Goal: Task Accomplishment & Management: Complete application form

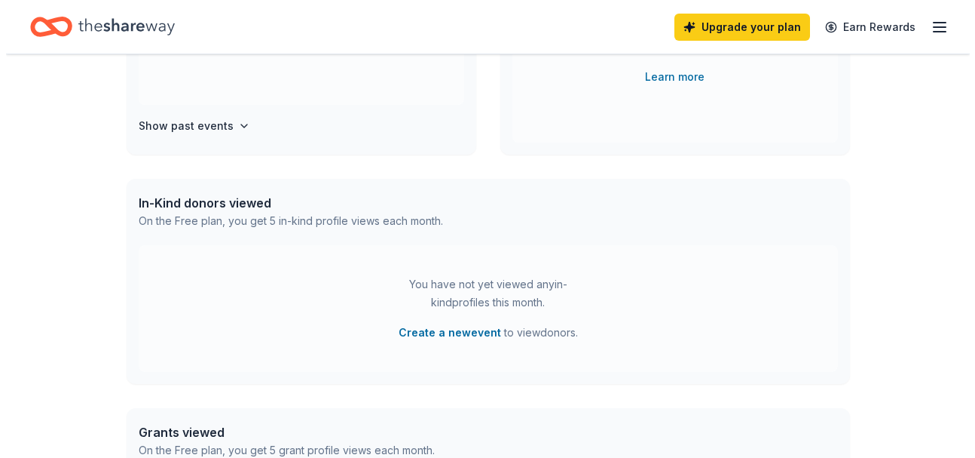
scroll to position [106, 0]
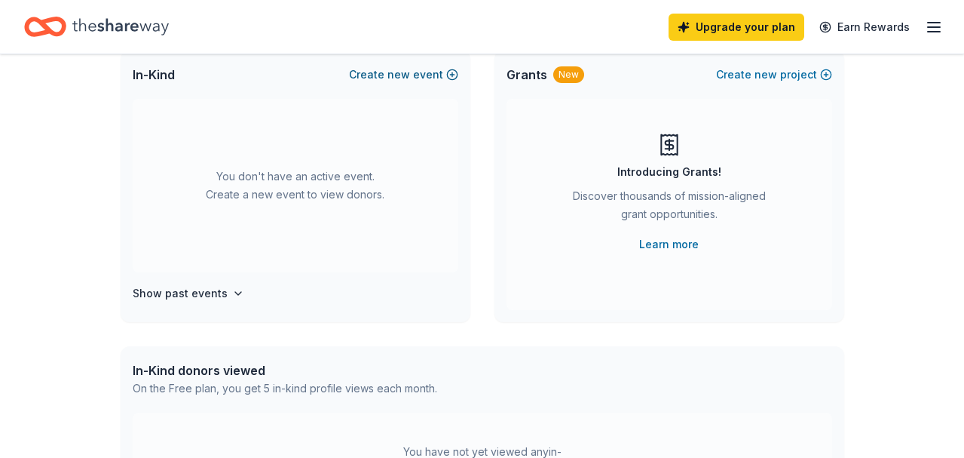
click at [408, 75] on span "new" at bounding box center [398, 75] width 23 height 18
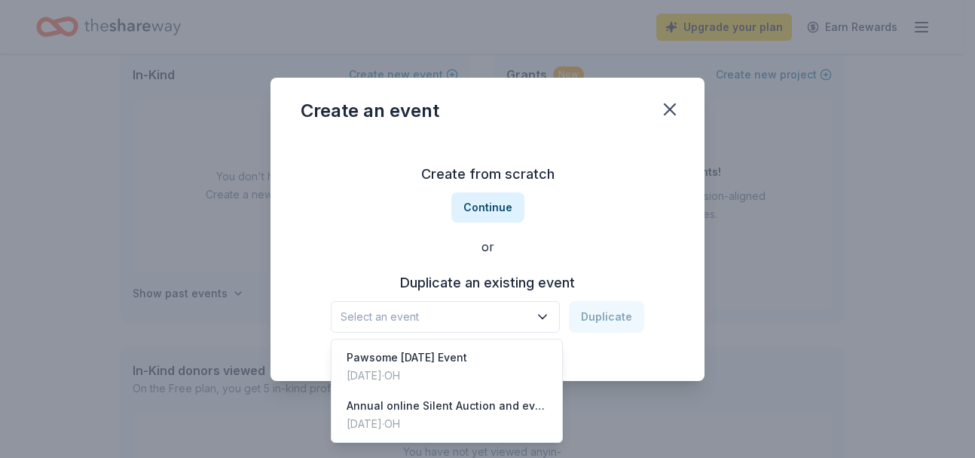
click at [544, 315] on icon "button" at bounding box center [542, 316] width 15 height 15
click at [503, 400] on div "Annual online Silent Auction and events through the year" at bounding box center [447, 406] width 201 height 18
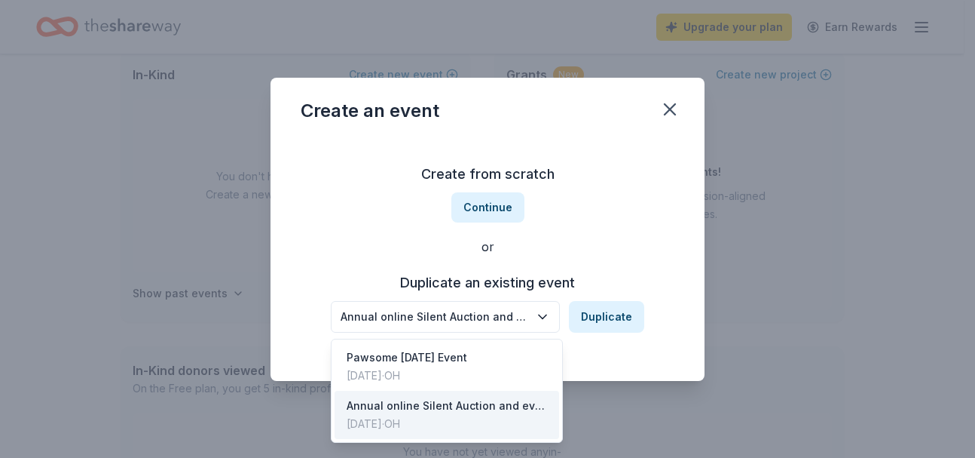
click at [549, 317] on icon "button" at bounding box center [542, 316] width 15 height 15
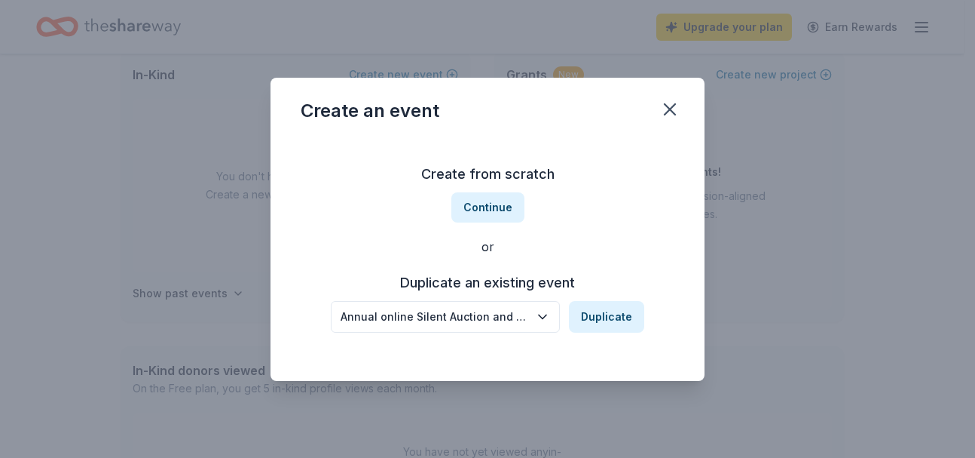
click at [549, 317] on icon "button" at bounding box center [542, 316] width 15 height 15
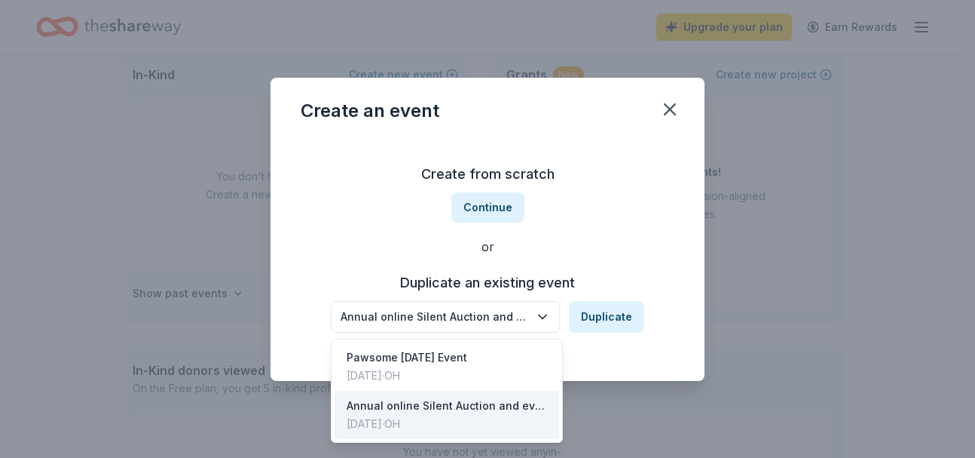
click at [500, 202] on div "Create from scratch Continue or Duplicate an existing event Annual online Silen…" at bounding box center [488, 247] width 374 height 219
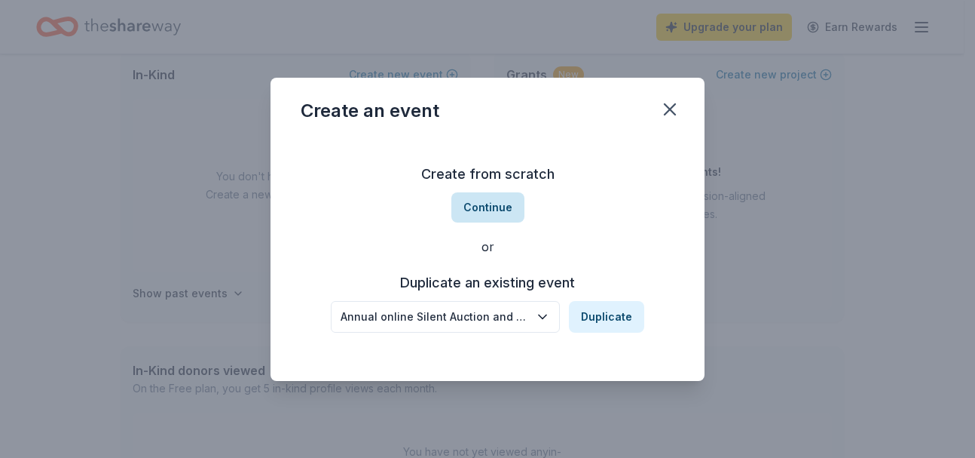
click at [502, 207] on button "Continue" at bounding box center [488, 207] width 73 height 30
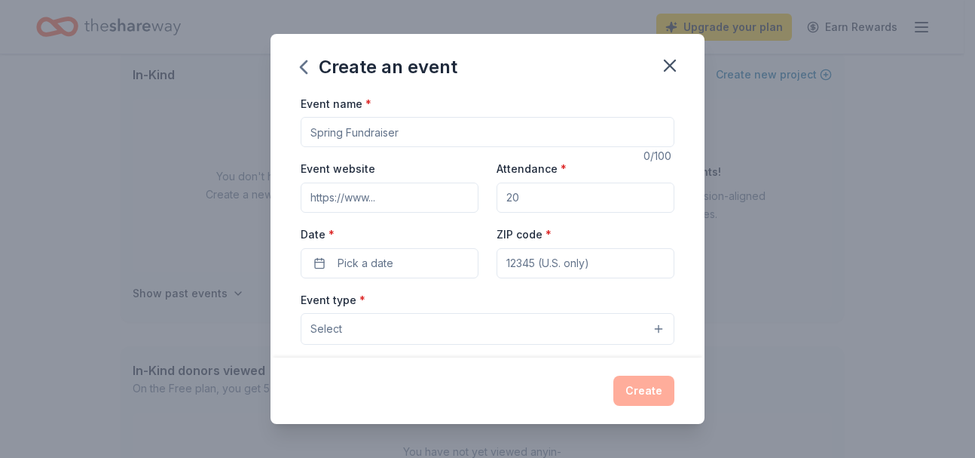
drag, startPoint x: 426, startPoint y: 133, endPoint x: 280, endPoint y: 129, distance: 146.3
click at [280, 129] on div "Event name * 0 /100 Event website Attendance * Date * Pick a date ZIP code * Ev…" at bounding box center [488, 226] width 434 height 264
type input "Annual online Silent Auction"
click at [383, 195] on input "Event website" at bounding box center [390, 197] width 178 height 30
type input "www.starkdogs.org"
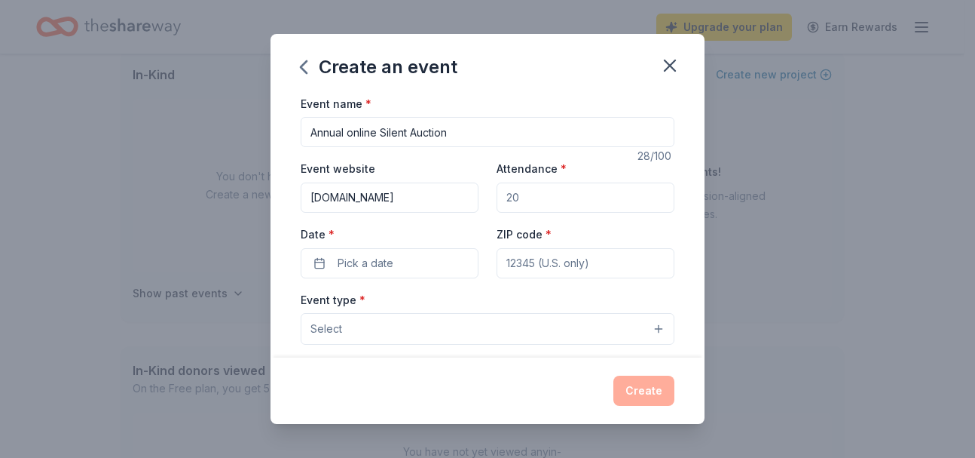
drag, startPoint x: 553, startPoint y: 201, endPoint x: 481, endPoint y: 191, distance: 72.9
click at [481, 191] on div "Event website www.starkdogs.org Attendance * Date * Pick a date ZIP code *" at bounding box center [488, 218] width 374 height 118
type input "150"
click at [378, 264] on span "Pick a date" at bounding box center [366, 263] width 56 height 18
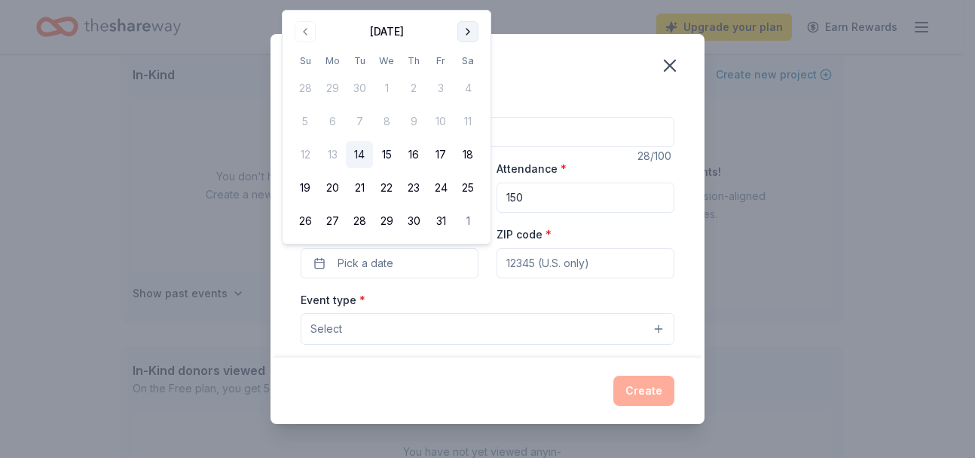
click at [465, 34] on button "Go to next month" at bounding box center [468, 31] width 21 height 21
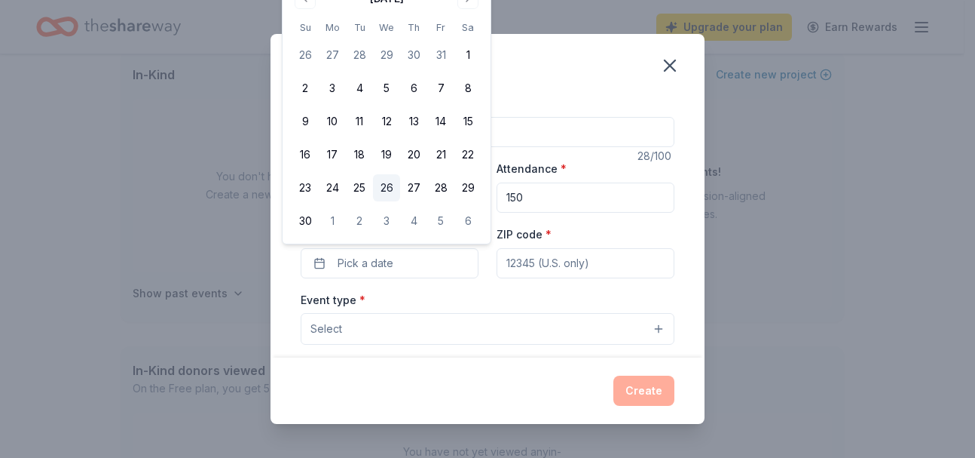
click at [393, 187] on button "26" at bounding box center [386, 187] width 27 height 27
click at [559, 267] on input "ZIP code *" at bounding box center [586, 263] width 178 height 30
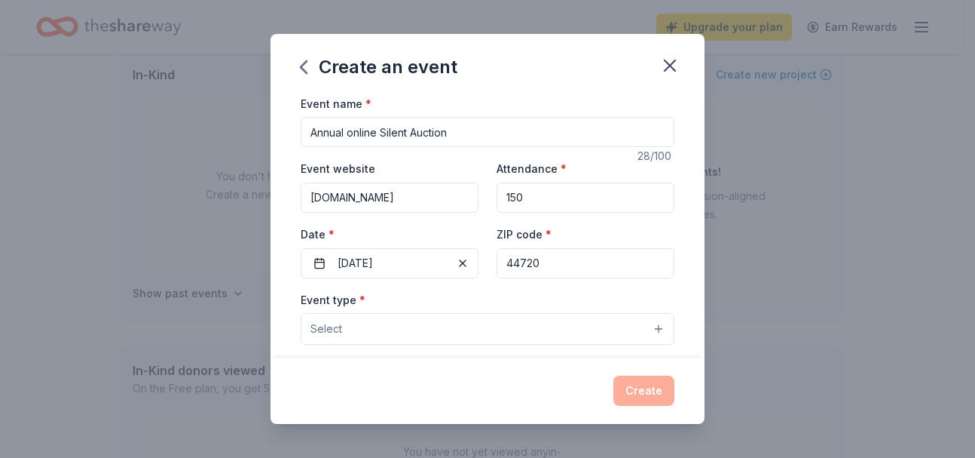
type input "44720"
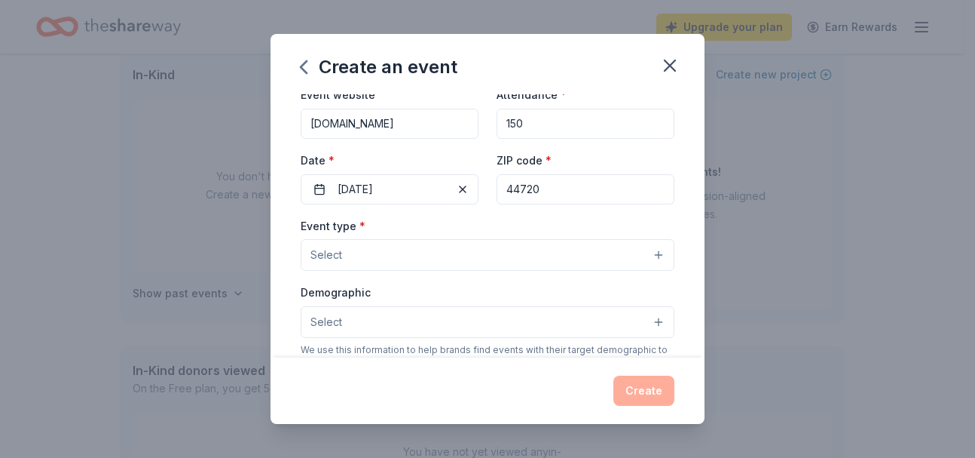
scroll to position [76, 0]
click at [645, 256] on button "Select" at bounding box center [488, 253] width 374 height 32
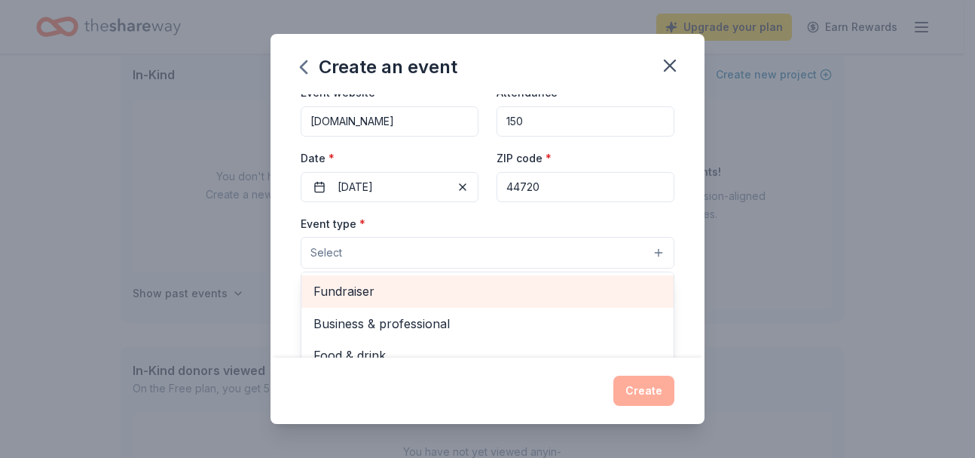
click at [374, 289] on span "Fundraiser" at bounding box center [488, 291] width 348 height 20
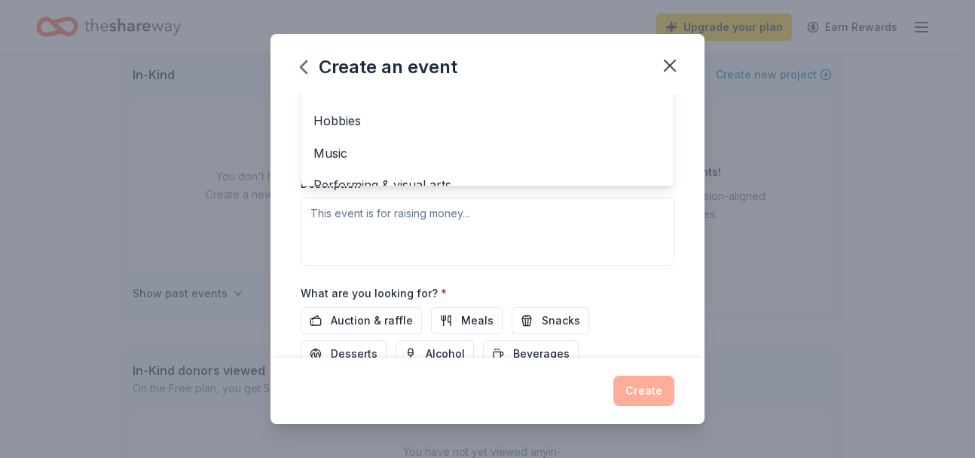
scroll to position [363, 0]
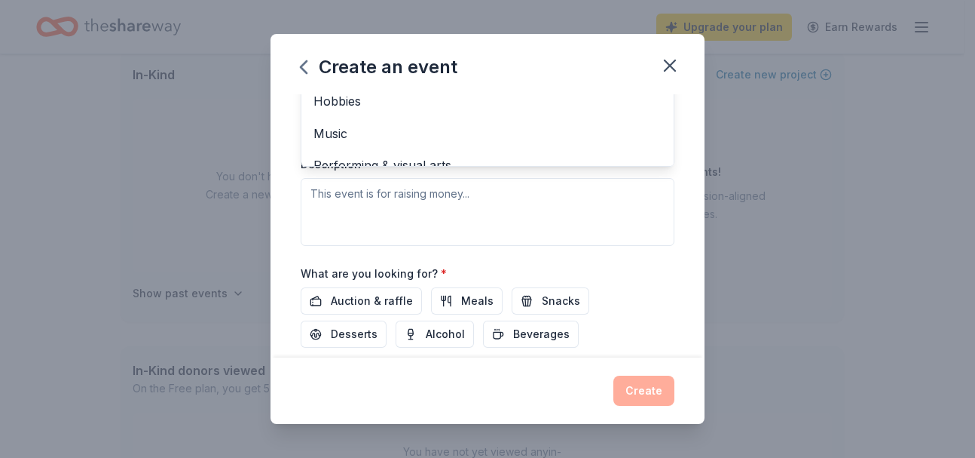
click at [547, 191] on div "Event type * Fundraiser Business & professional Food & drink Health & wellness …" at bounding box center [488, 86] width 374 height 319
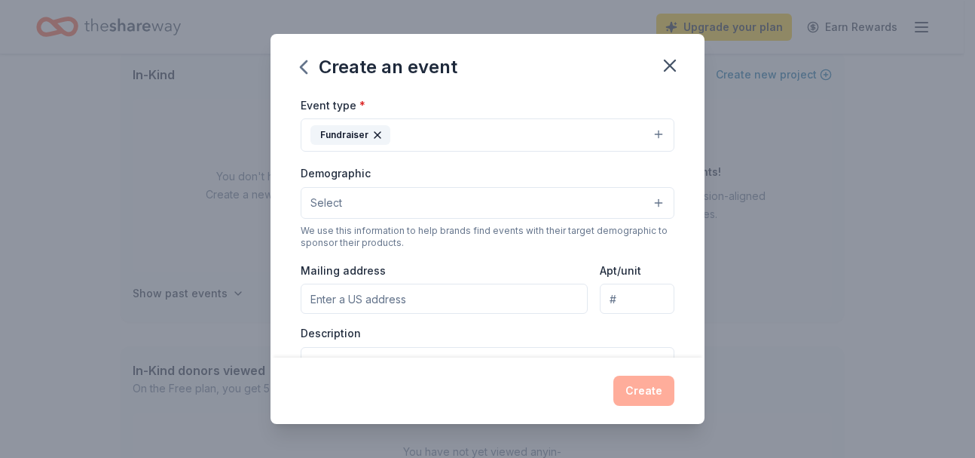
scroll to position [202, 0]
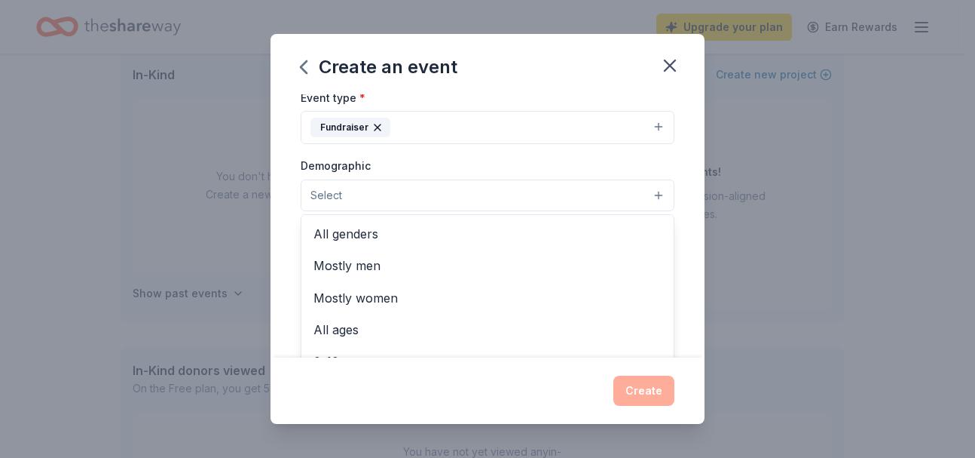
click at [646, 195] on button "Select" at bounding box center [488, 195] width 374 height 32
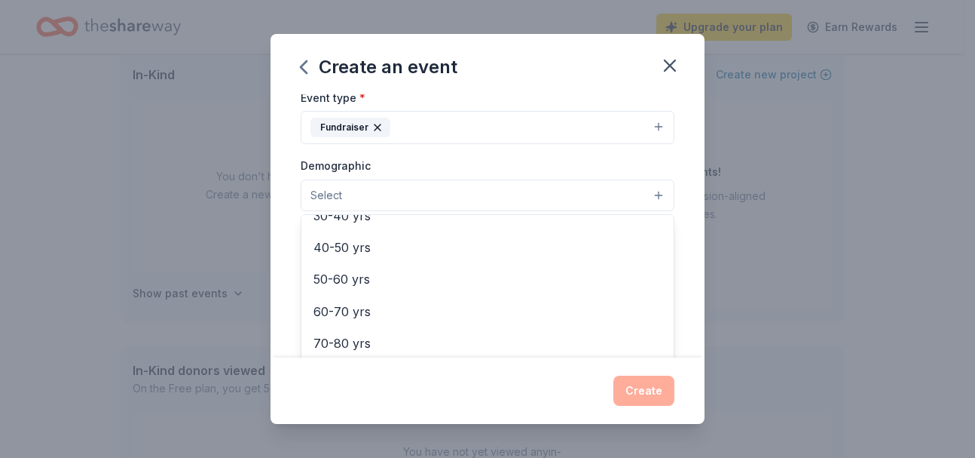
scroll to position [0, 0]
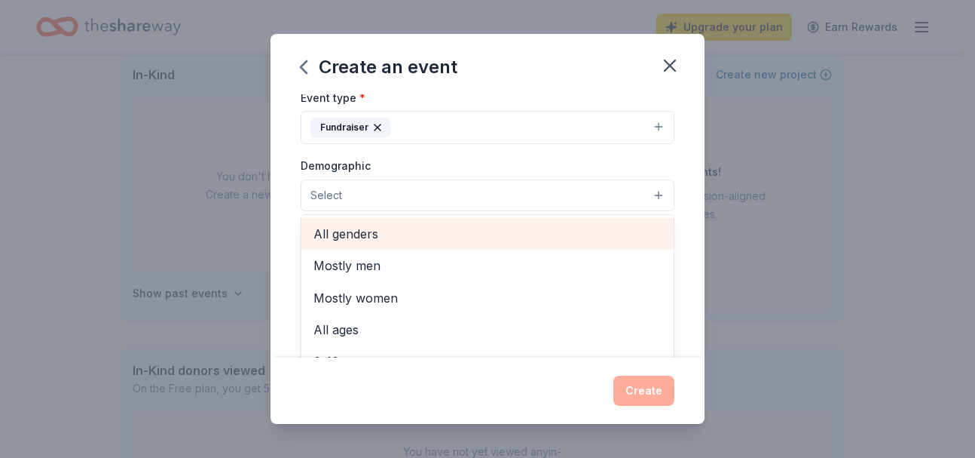
click at [367, 228] on span "All genders" at bounding box center [488, 234] width 348 height 20
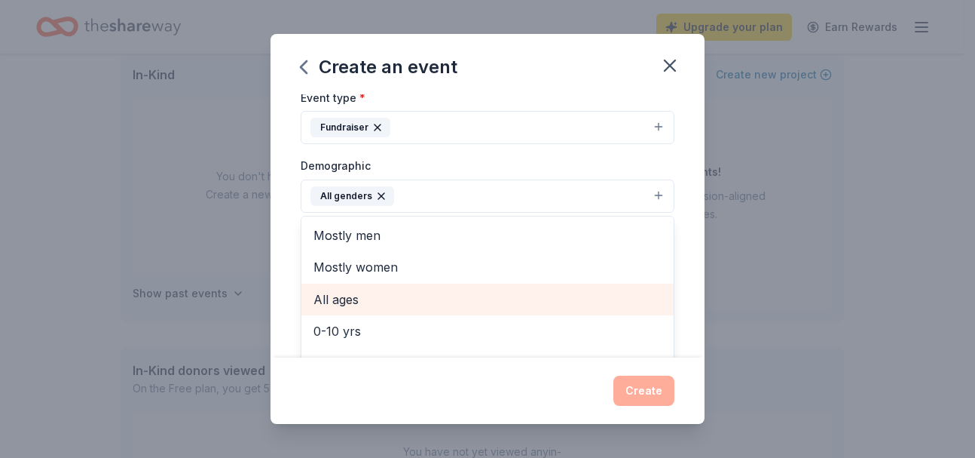
click at [387, 299] on span "All ages" at bounding box center [488, 299] width 348 height 20
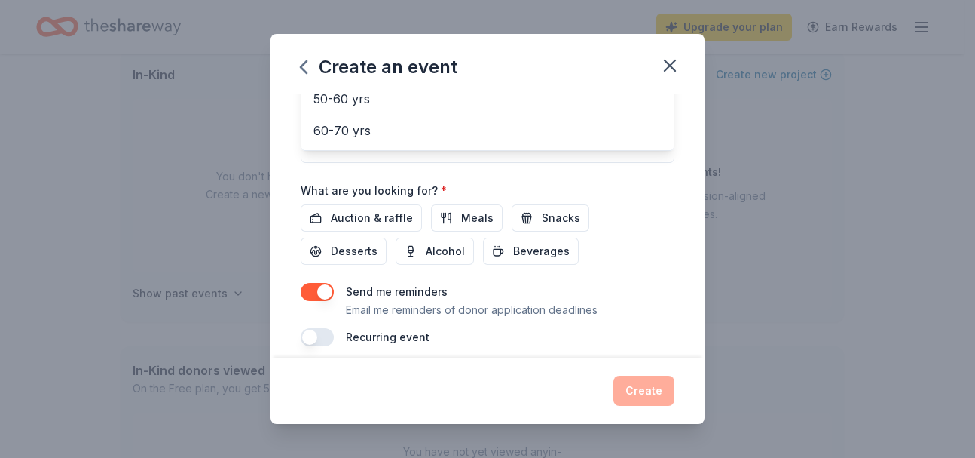
scroll to position [460, 0]
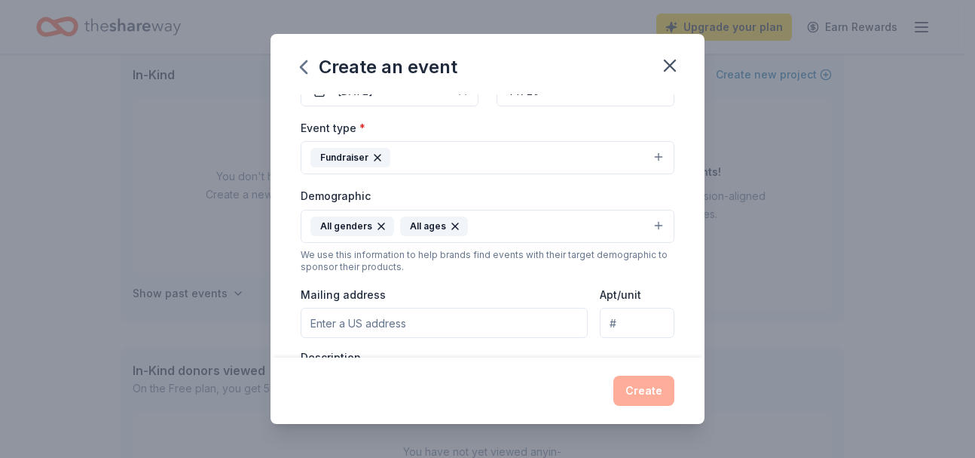
scroll to position [236, 0]
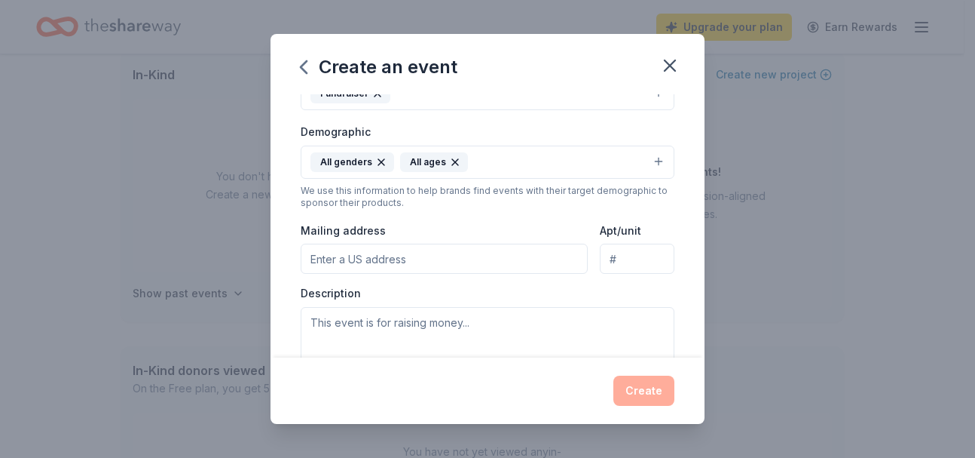
click at [412, 262] on input "Mailing address" at bounding box center [444, 258] width 287 height 30
type input "7730 SANDPIPER AVE NW, NORTH CANTON, OH 44720-6443"
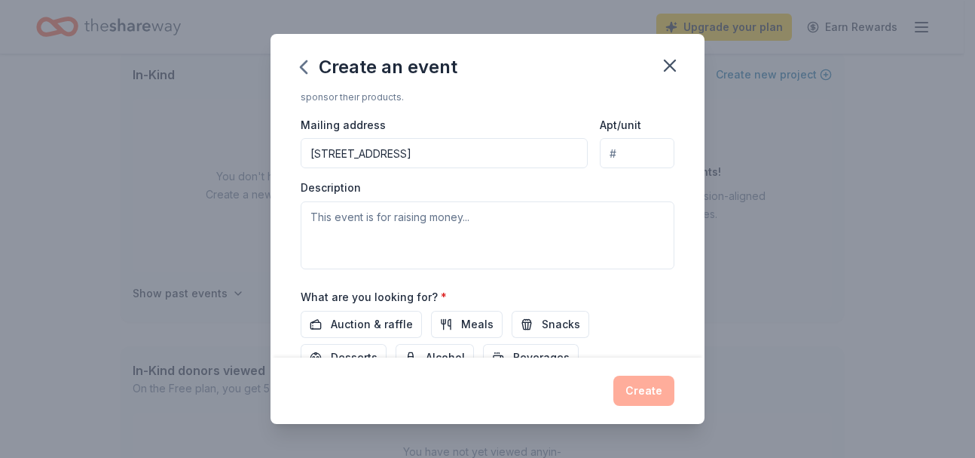
scroll to position [382, 0]
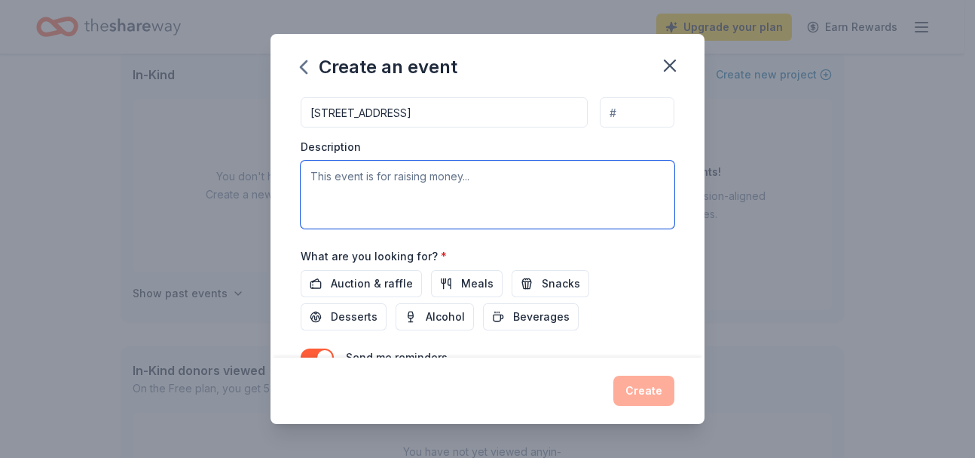
click at [415, 183] on textarea at bounding box center [488, 195] width 374 height 68
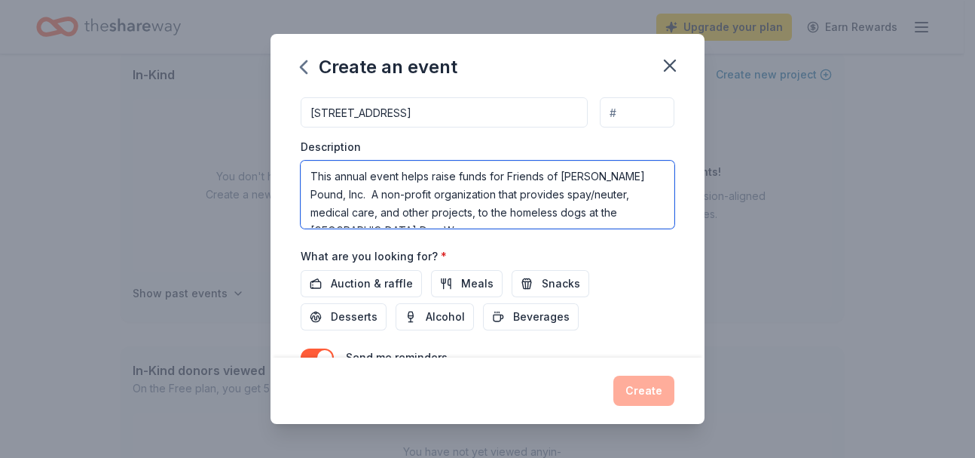
scroll to position [9, 0]
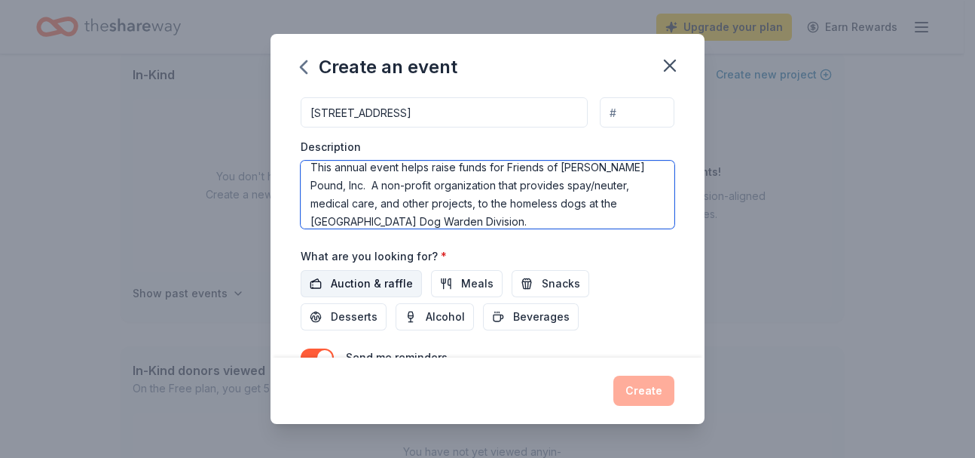
type textarea "This annual event helps raise funds for Friends of Stark Pound, Inc. A non-prof…"
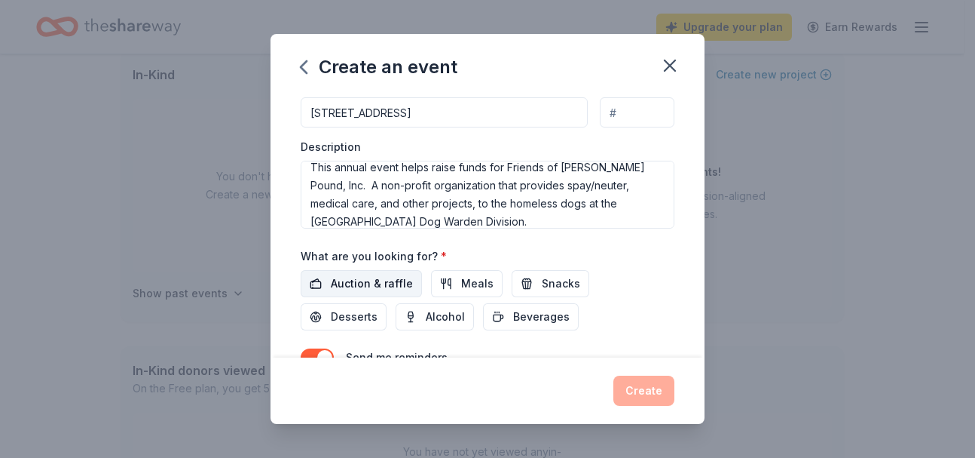
click at [360, 280] on span "Auction & raffle" at bounding box center [372, 283] width 82 height 18
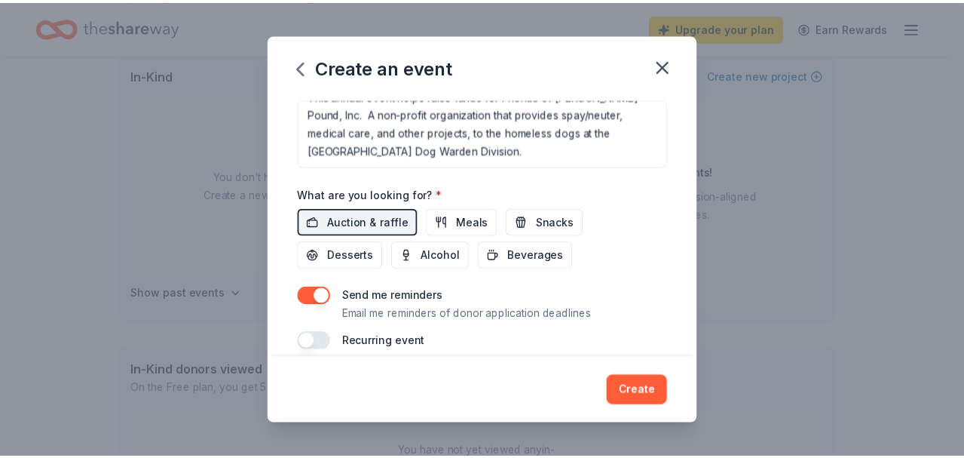
scroll to position [460, 0]
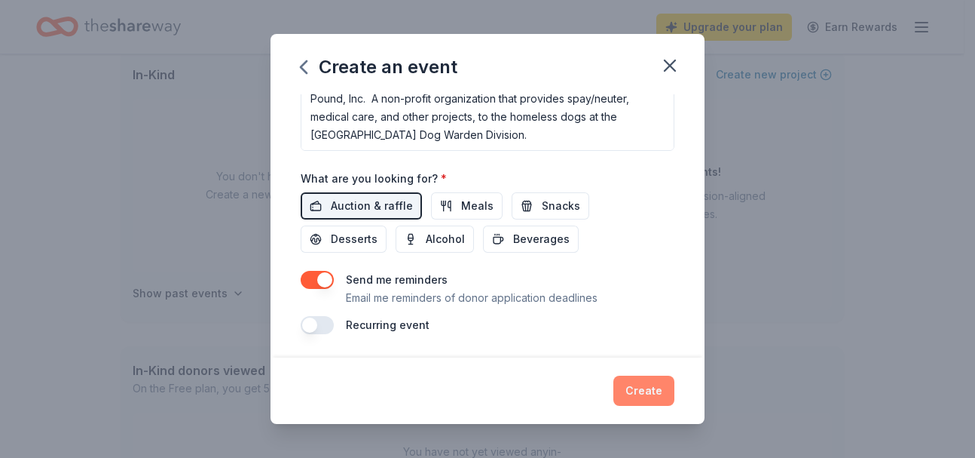
click at [643, 391] on button "Create" at bounding box center [644, 390] width 61 height 30
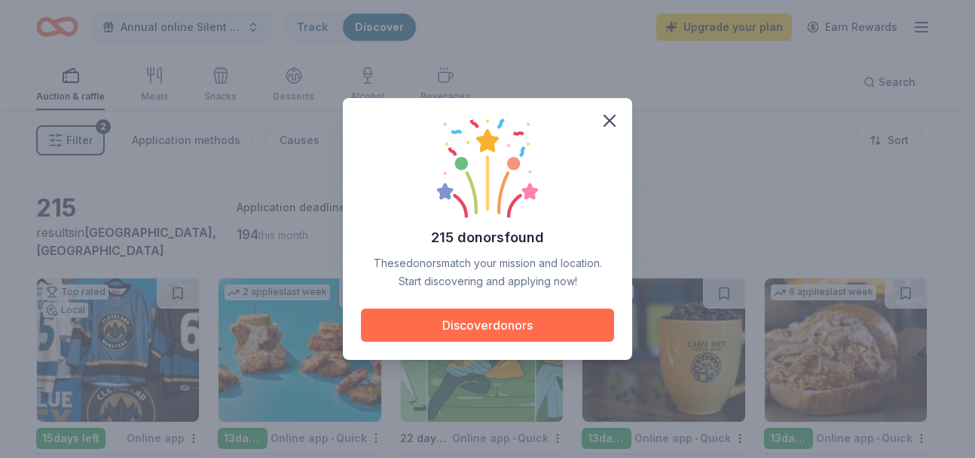
click at [476, 320] on button "Discover donors" at bounding box center [487, 324] width 253 height 33
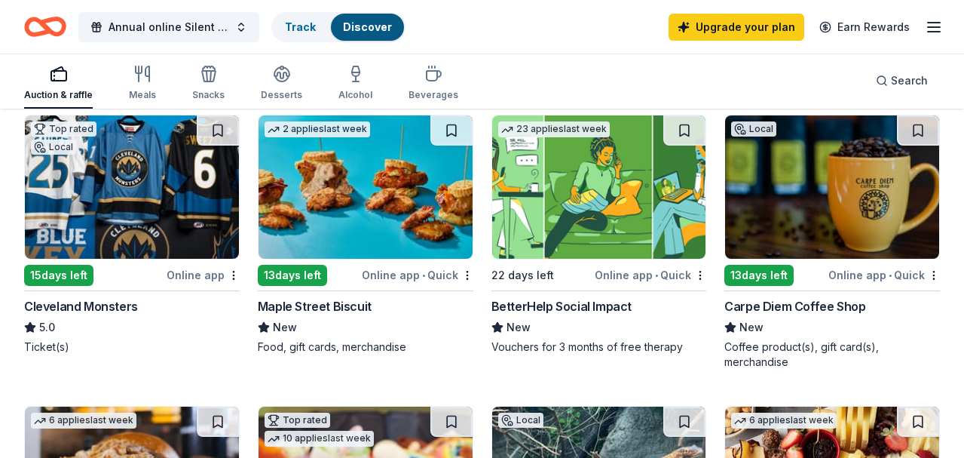
scroll to position [188, 0]
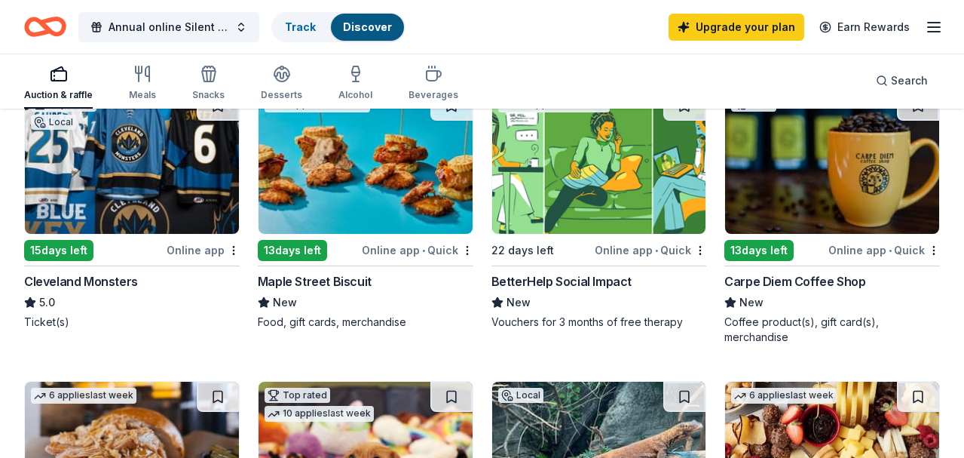
click at [239, 381] on img at bounding box center [132, 452] width 214 height 143
click at [362, 248] on div "Online app • Quick" at bounding box center [418, 249] width 112 height 19
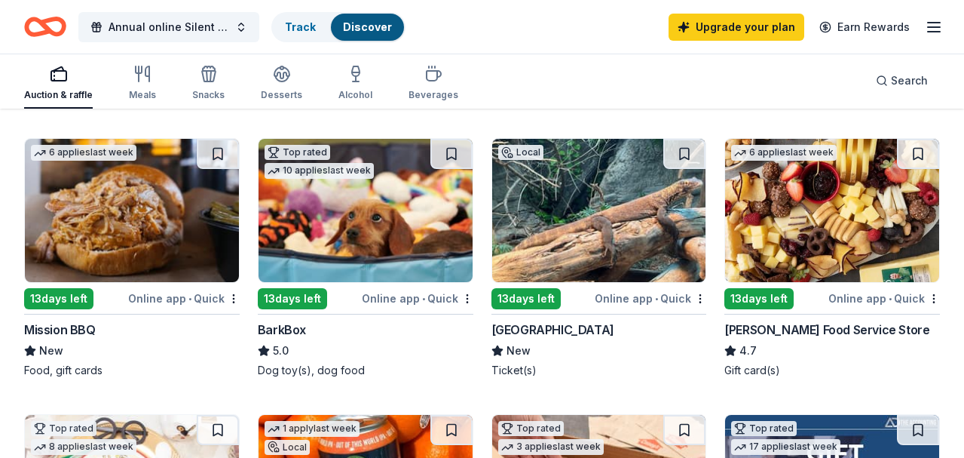
scroll to position [456, 0]
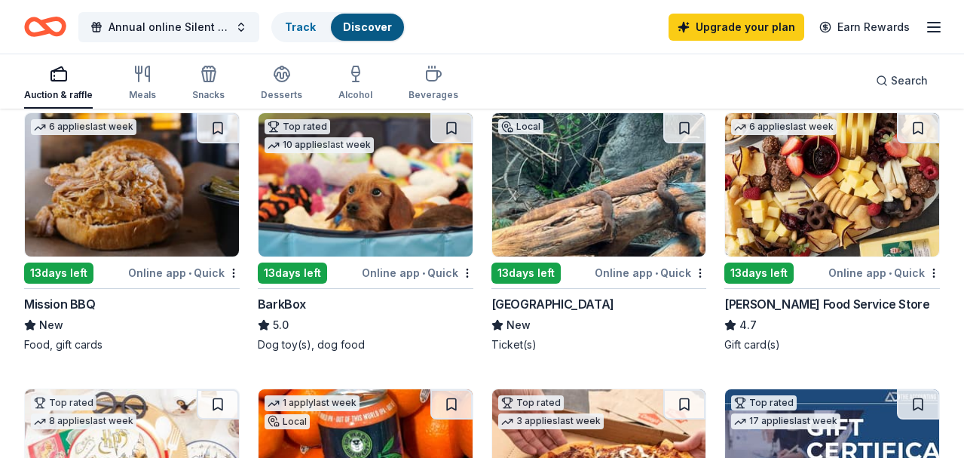
click at [725, 221] on img at bounding box center [832, 184] width 214 height 143
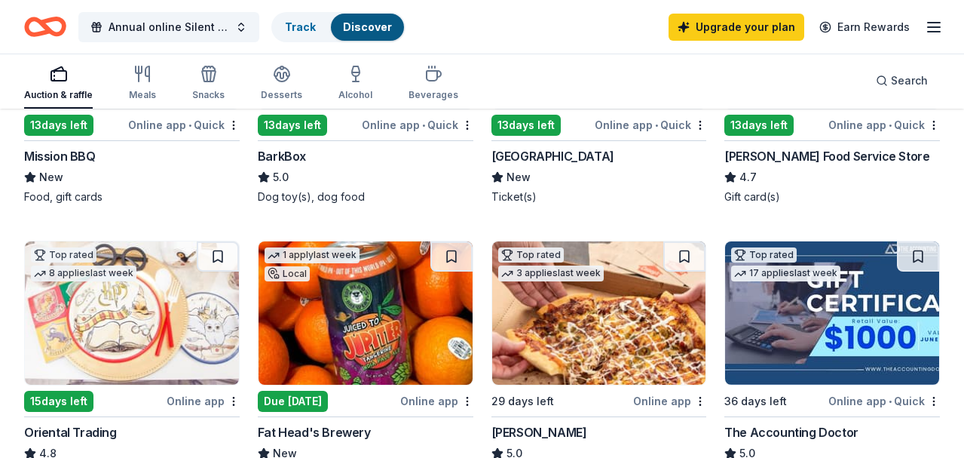
scroll to position [449, 0]
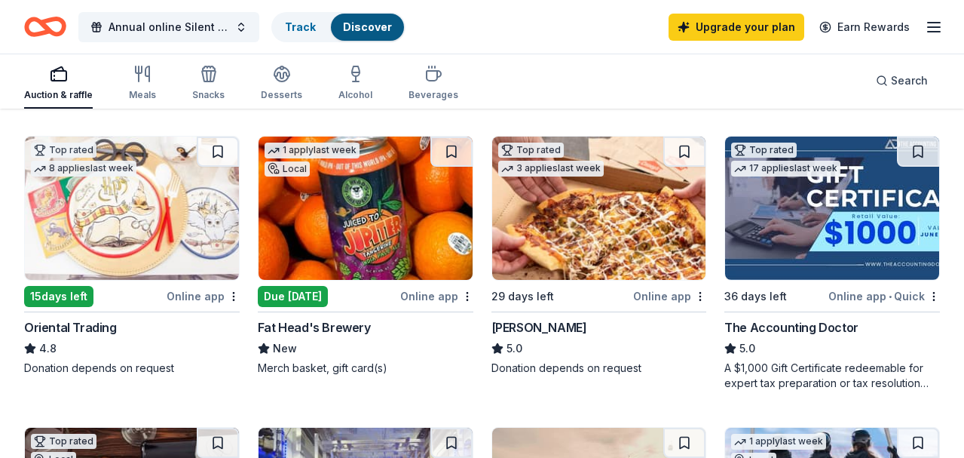
scroll to position [734, 0]
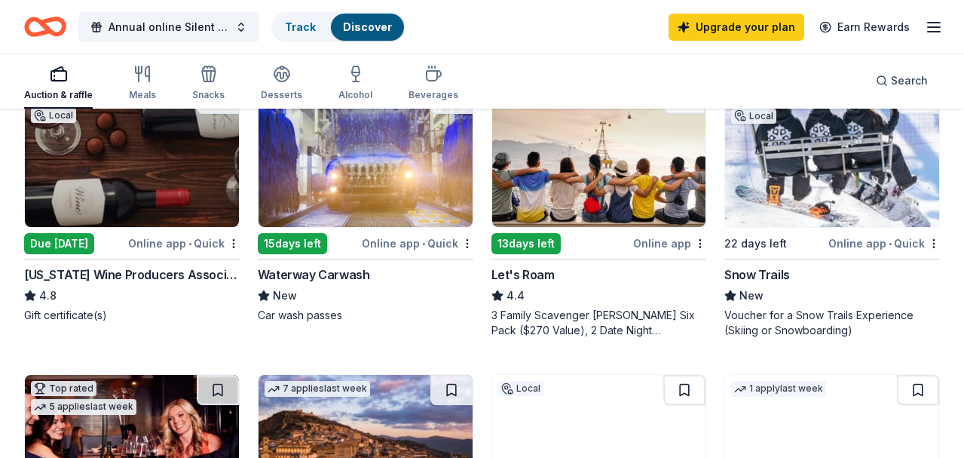
scroll to position [984, 0]
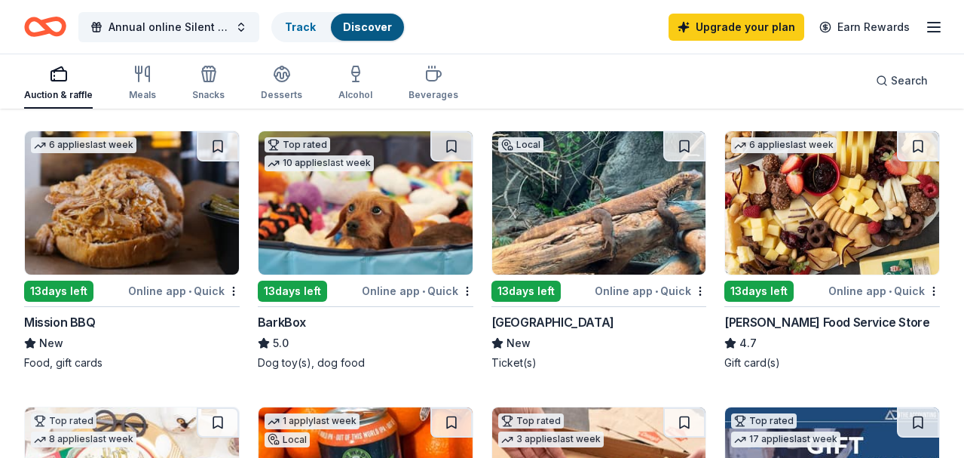
scroll to position [372, 0]
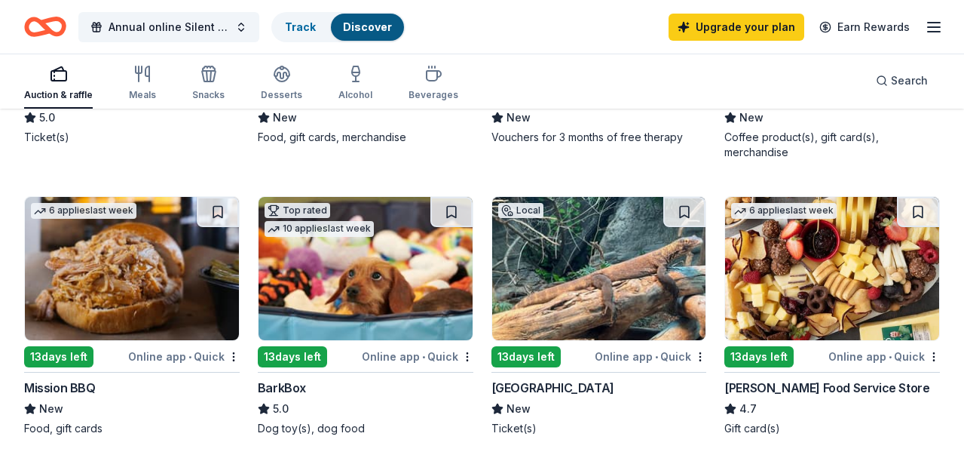
click at [362, 354] on div "Online app • Quick" at bounding box center [418, 356] width 112 height 19
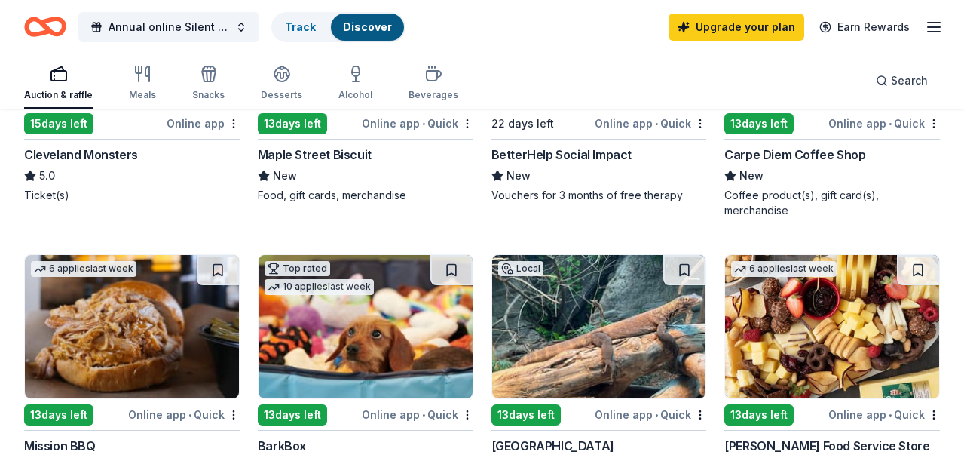
scroll to position [0, 0]
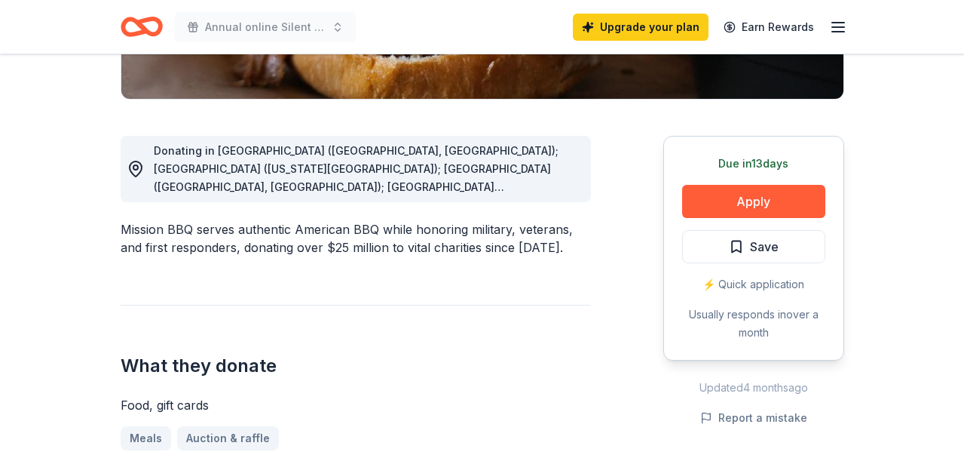
scroll to position [378, 0]
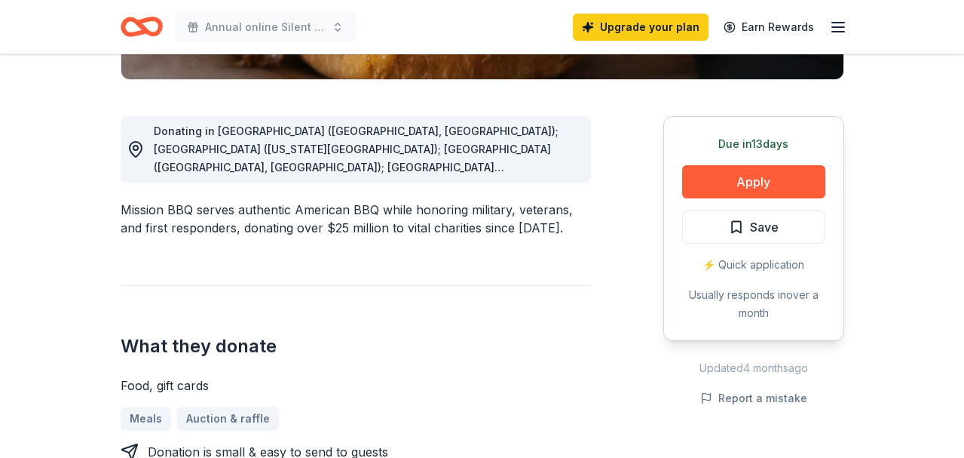
click at [307, 161] on span "Donating in AZ (Paradise Valley, Surprise); CO (Colorado Springs); CT (Orange, …" at bounding box center [365, 365] width 423 height 483
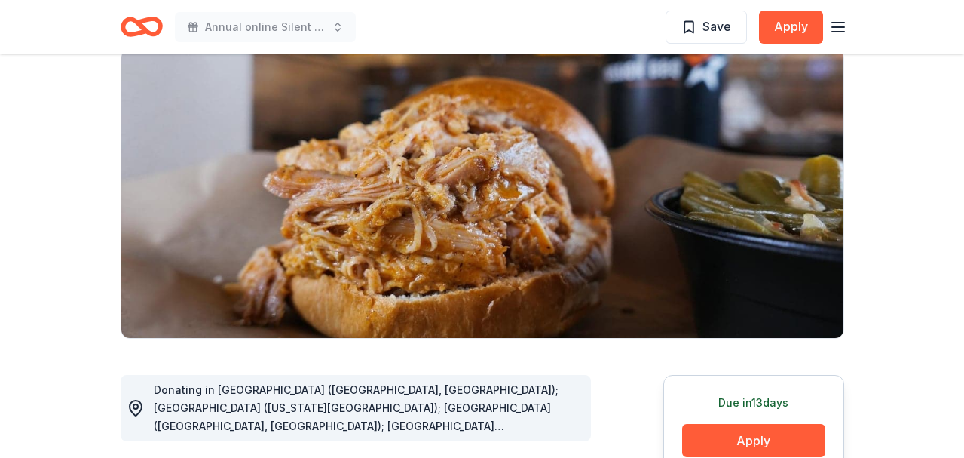
scroll to position [4, 0]
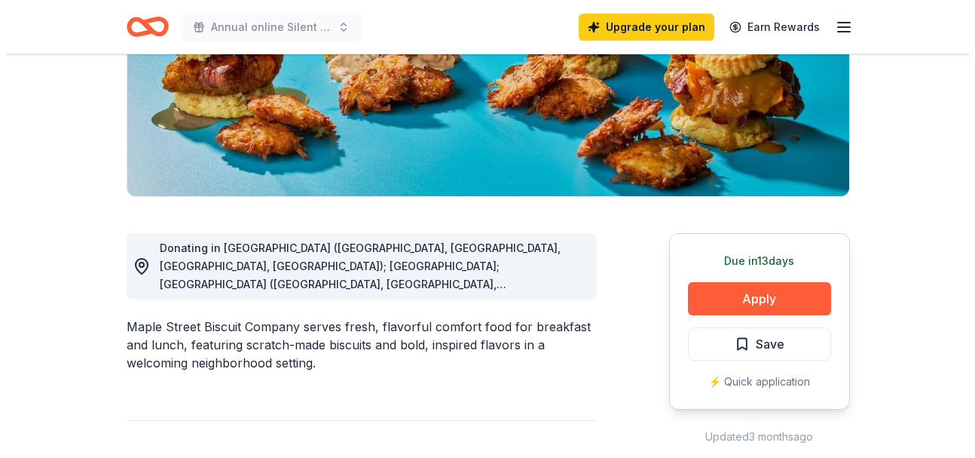
scroll to position [297, 0]
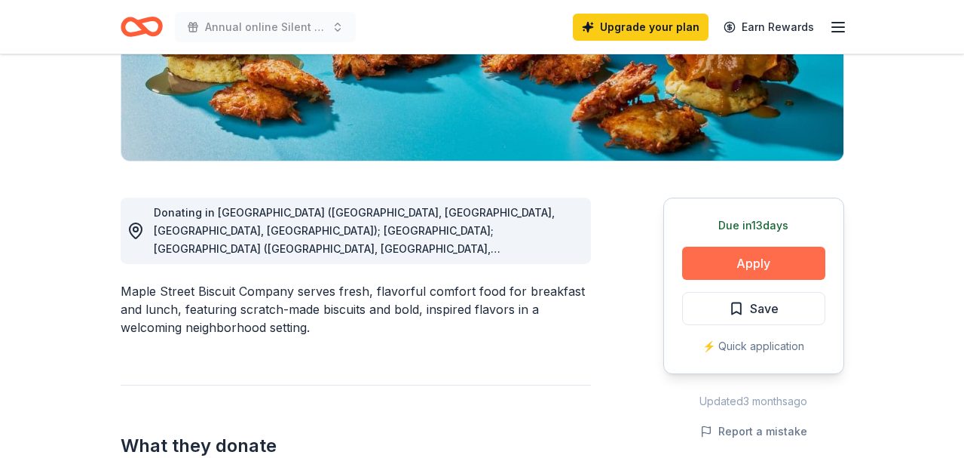
click at [755, 259] on button "Apply" at bounding box center [753, 262] width 143 height 33
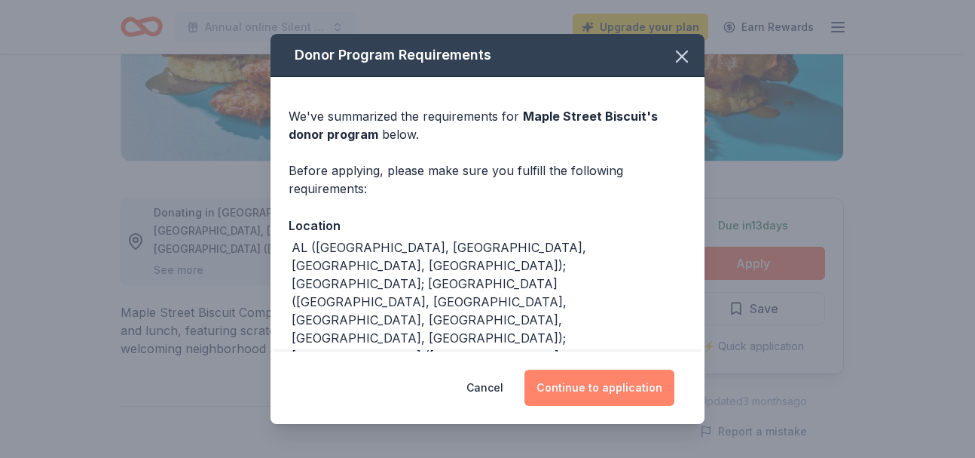
click at [608, 384] on button "Continue to application" at bounding box center [600, 387] width 150 height 36
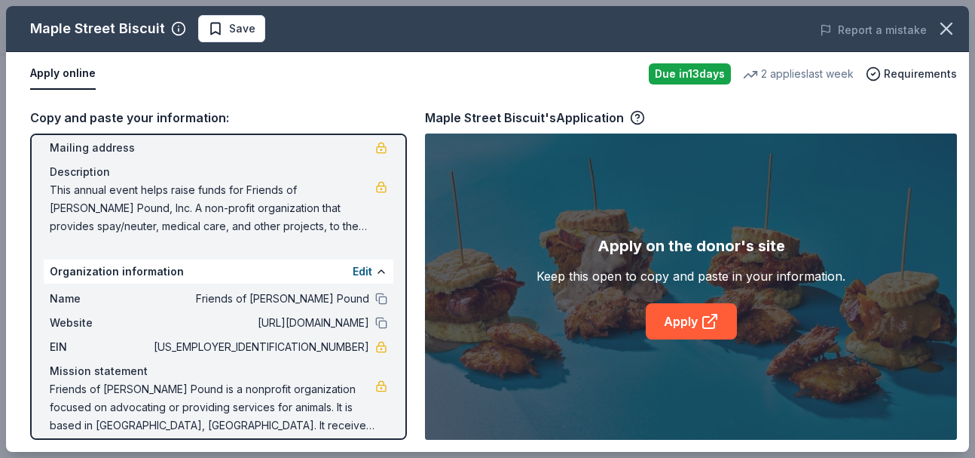
scroll to position [125, 0]
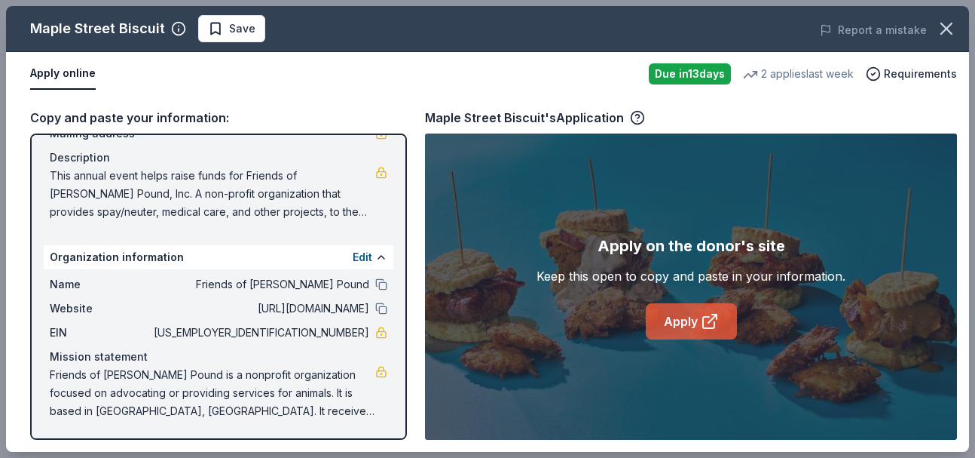
click at [697, 317] on link "Apply" at bounding box center [691, 321] width 91 height 36
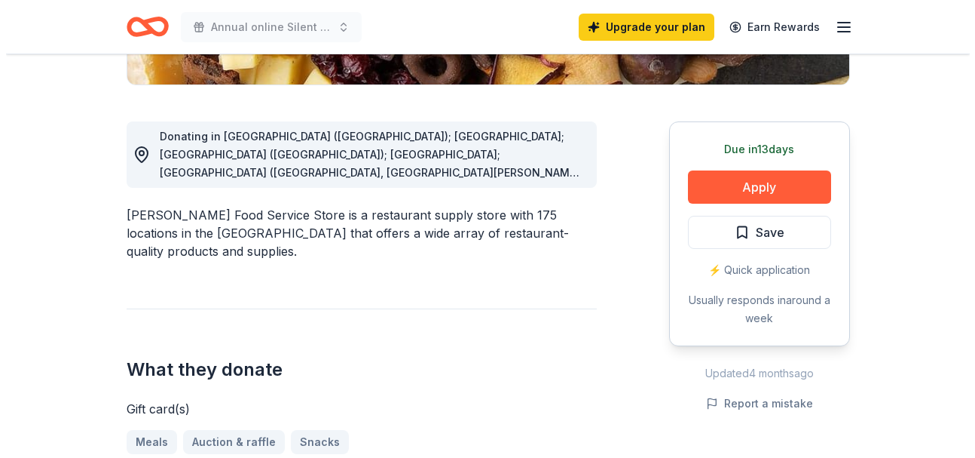
scroll to position [354, 0]
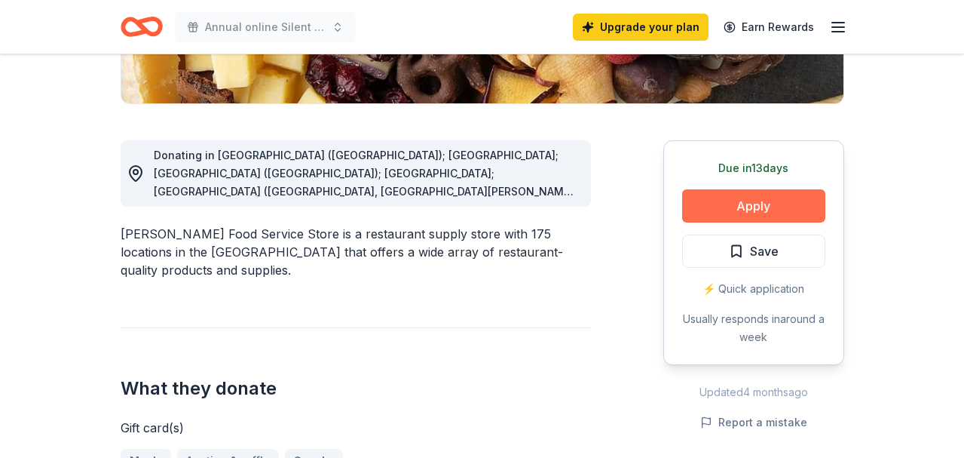
click at [768, 206] on button "Apply" at bounding box center [753, 205] width 143 height 33
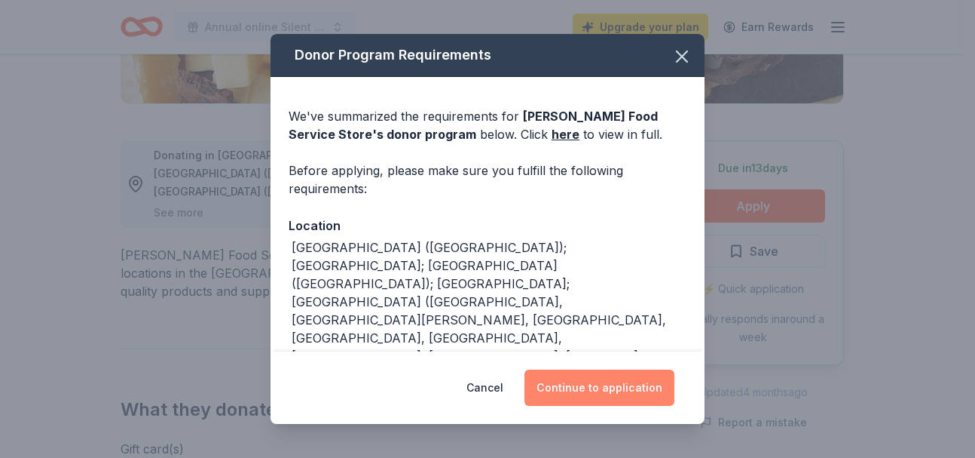
click at [625, 383] on button "Continue to application" at bounding box center [600, 387] width 150 height 36
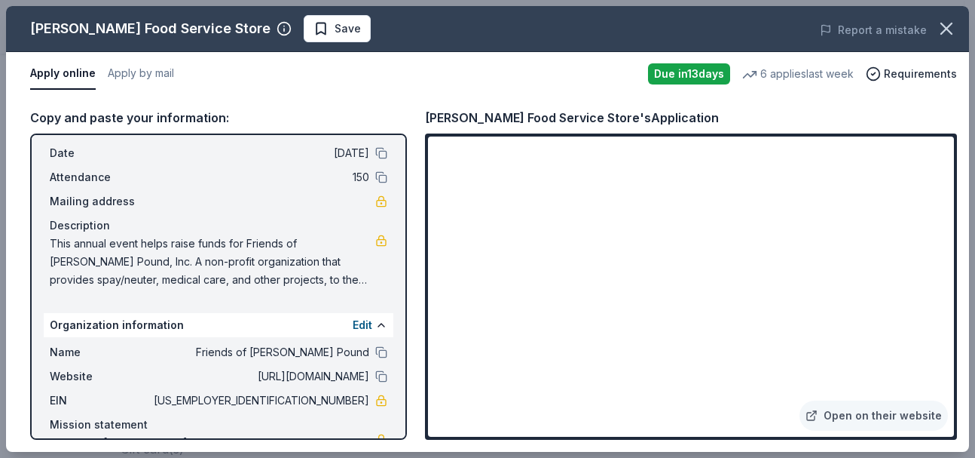
scroll to position [91, 0]
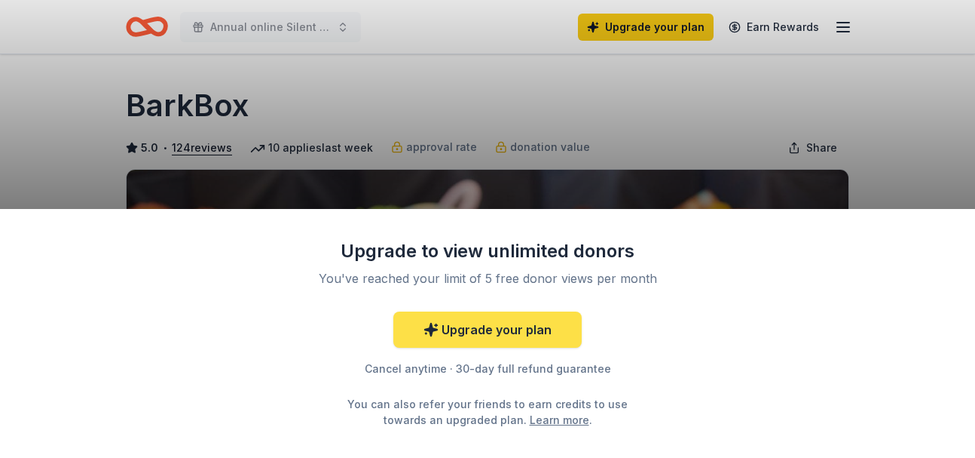
click at [480, 331] on link "Upgrade your plan" at bounding box center [487, 329] width 188 height 36
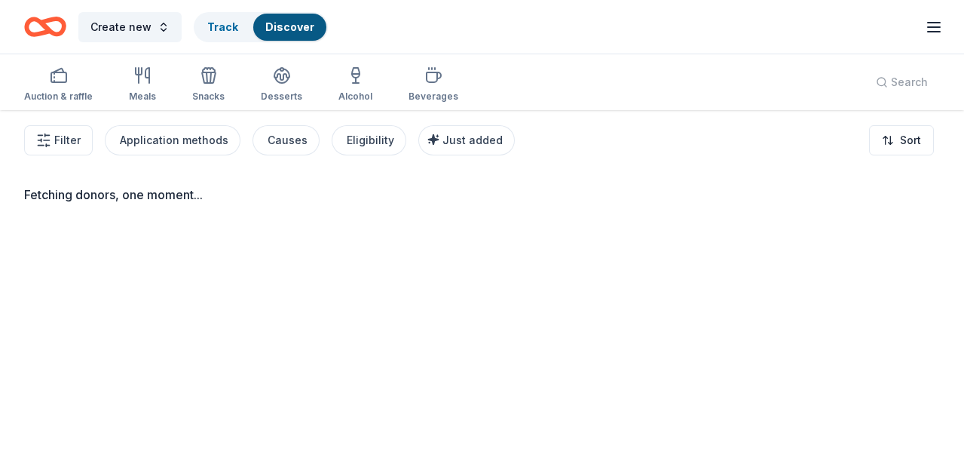
scroll to position [110, 0]
